Goal: Transaction & Acquisition: Obtain resource

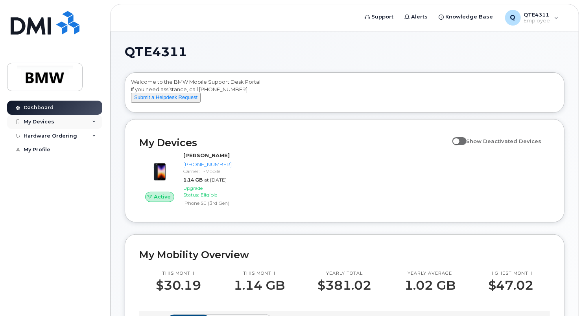
click at [93, 121] on icon at bounding box center [94, 122] width 4 height 4
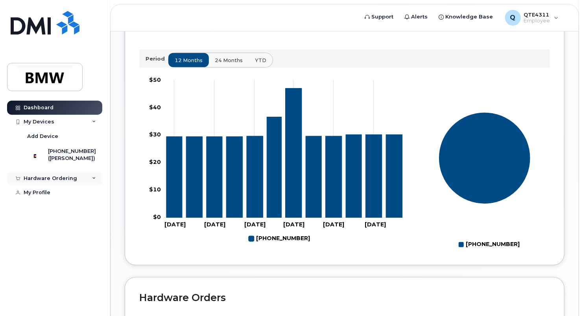
click at [95, 181] on icon at bounding box center [94, 179] width 4 height 4
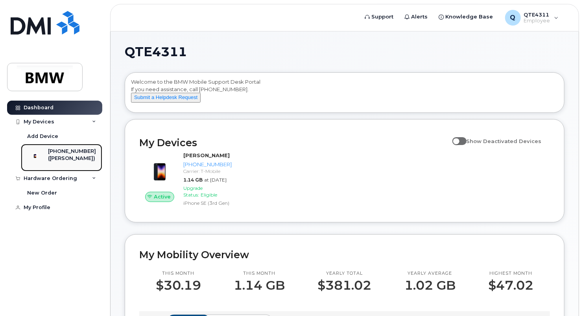
click at [69, 162] on div "[PHONE_NUMBER] ([PERSON_NAME])" at bounding box center [72, 158] width 48 height 20
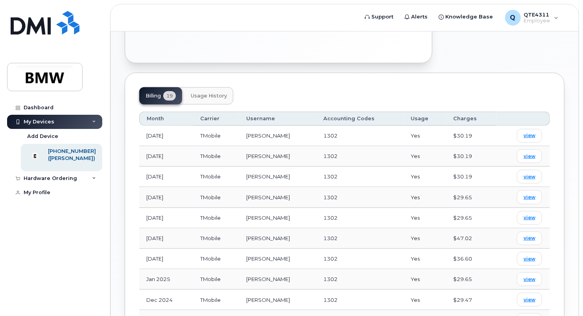
scroll to position [503, 0]
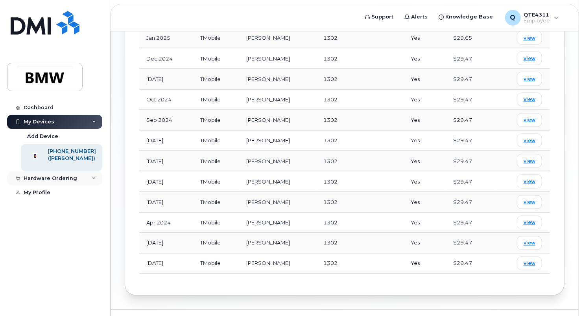
click at [85, 185] on div "Hardware Ordering" at bounding box center [54, 178] width 95 height 14
click at [59, 199] on link "New Order" at bounding box center [61, 193] width 81 height 15
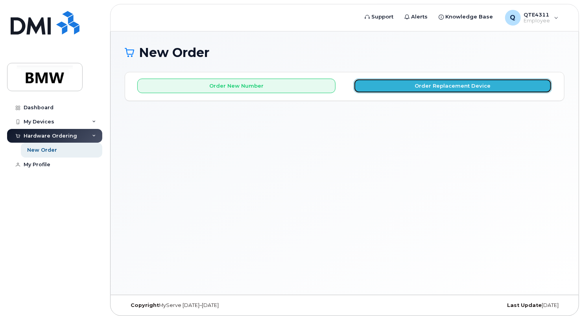
click at [436, 82] on button "Order Replacement Device" at bounding box center [453, 86] width 198 height 15
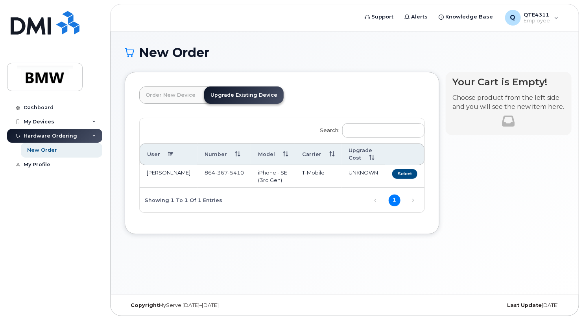
click at [252, 91] on link "Upgrade Existing Device" at bounding box center [243, 95] width 79 height 17
click at [404, 177] on button "Select" at bounding box center [404, 174] width 25 height 10
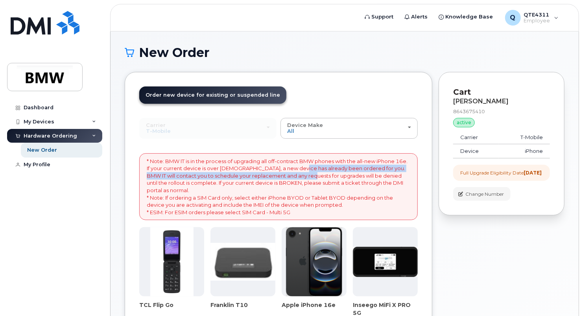
drag, startPoint x: 306, startPoint y: 168, endPoint x: 313, endPoint y: 175, distance: 10.3
click at [313, 175] on p "* Note: BMW IT is in the process of upgrading all off-contract BMW phones with …" at bounding box center [279, 187] width 264 height 59
